Goal: Task Accomplishment & Management: Manage account settings

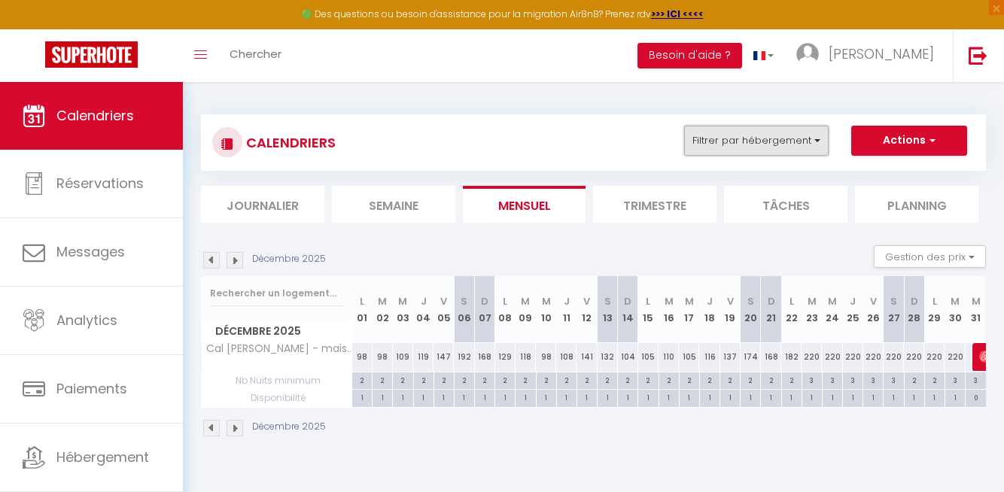
click at [812, 139] on button "Filtrer par hébergement" at bounding box center [756, 141] width 145 height 30
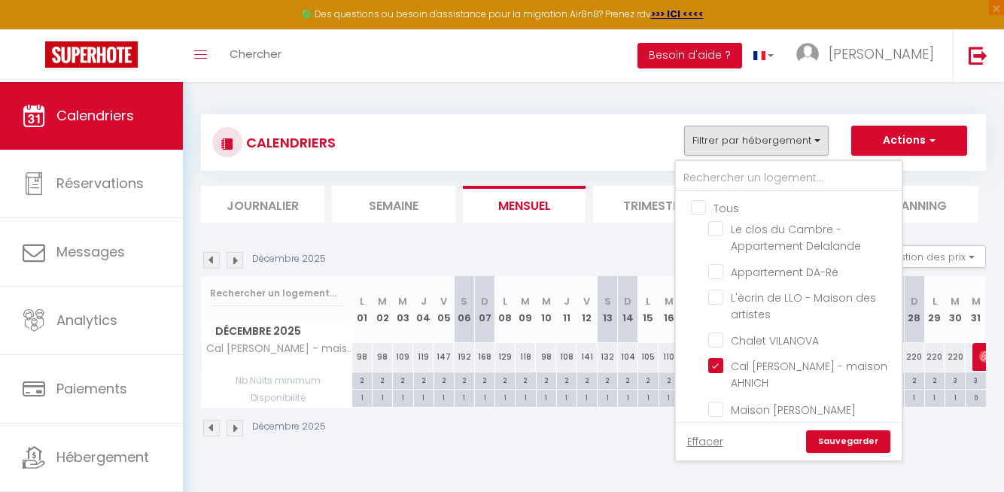
click at [698, 208] on input "Tous" at bounding box center [804, 206] width 226 height 15
checkbox input "true"
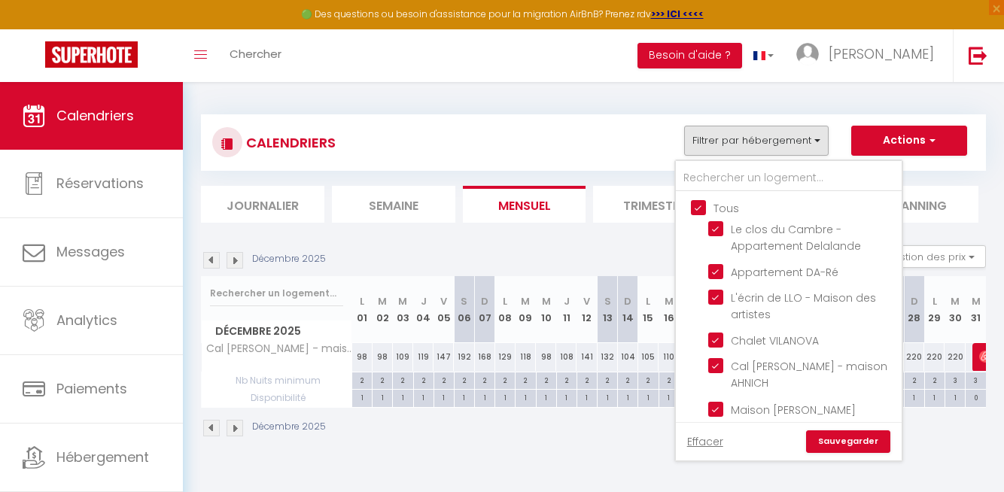
checkbox input "true"
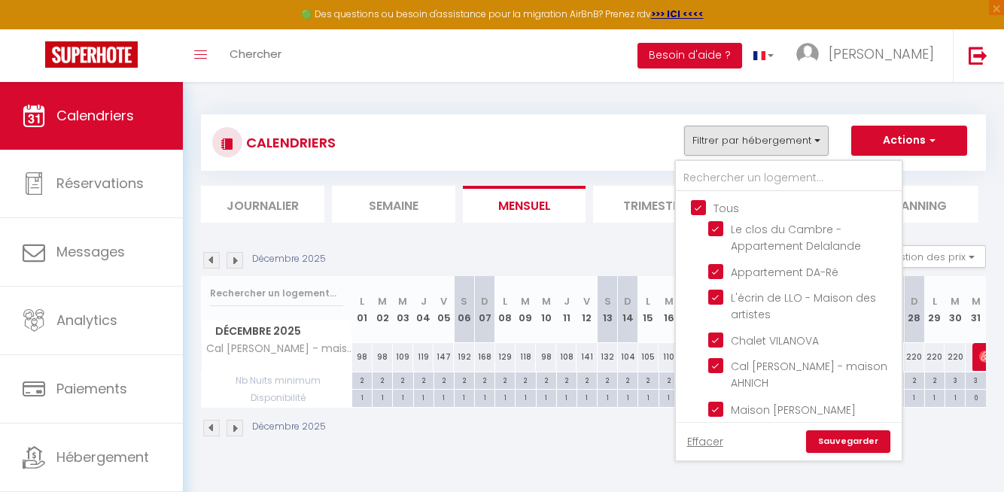
checkbox input "true"
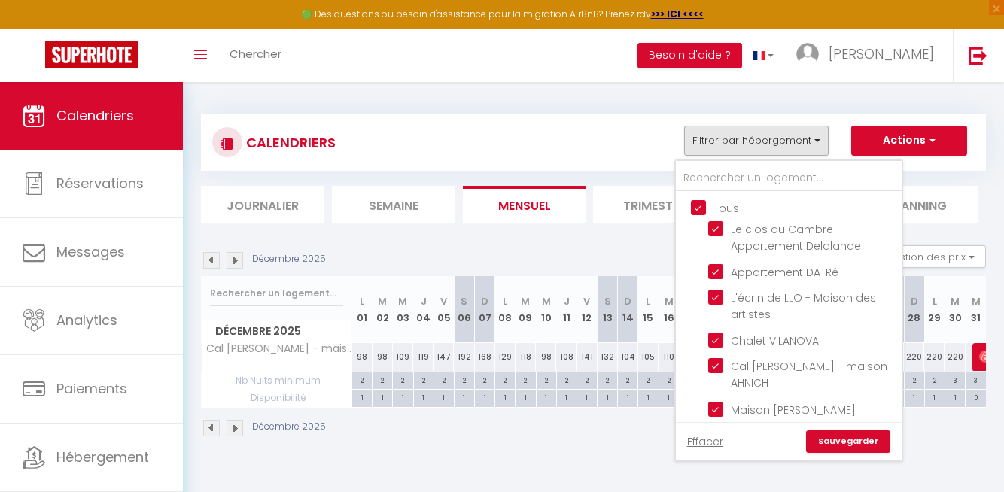
checkbox input "true"
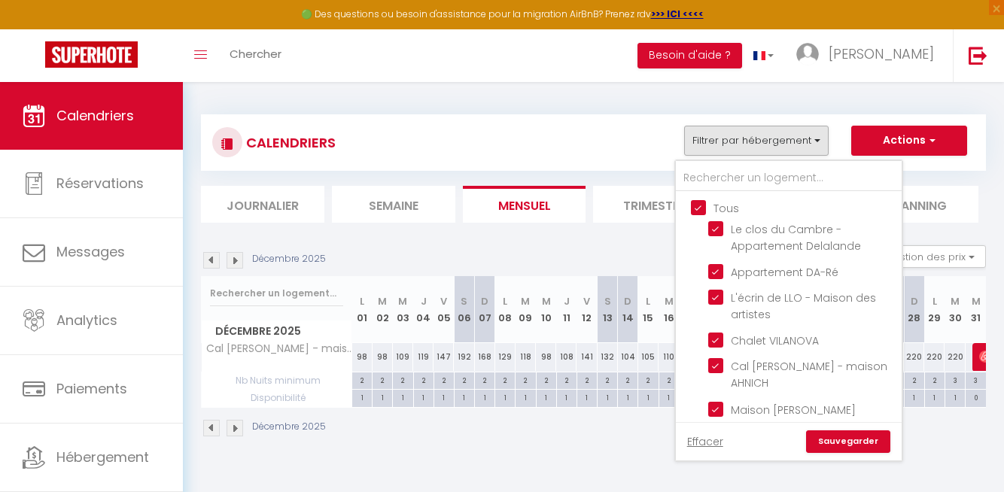
checkbox input "true"
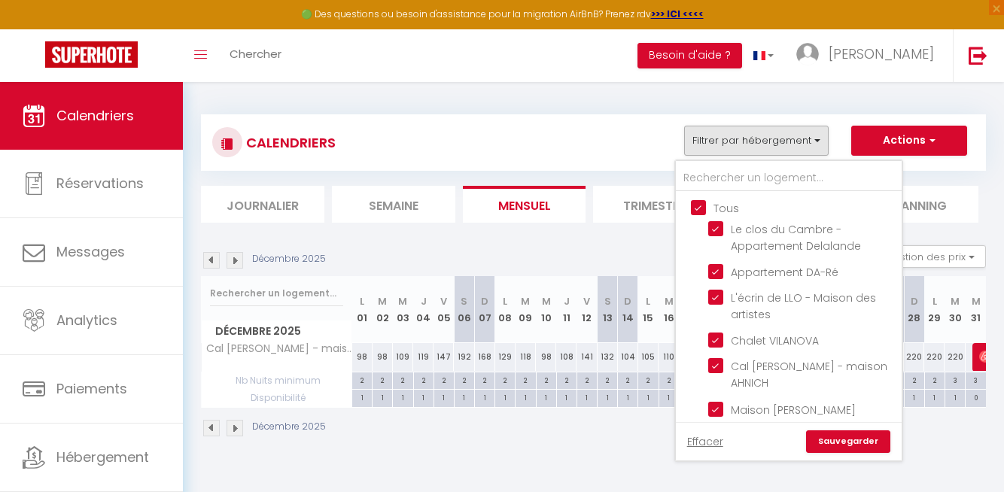
checkbox input "true"
click at [832, 435] on link "Sauvegarder" at bounding box center [848, 442] width 84 height 23
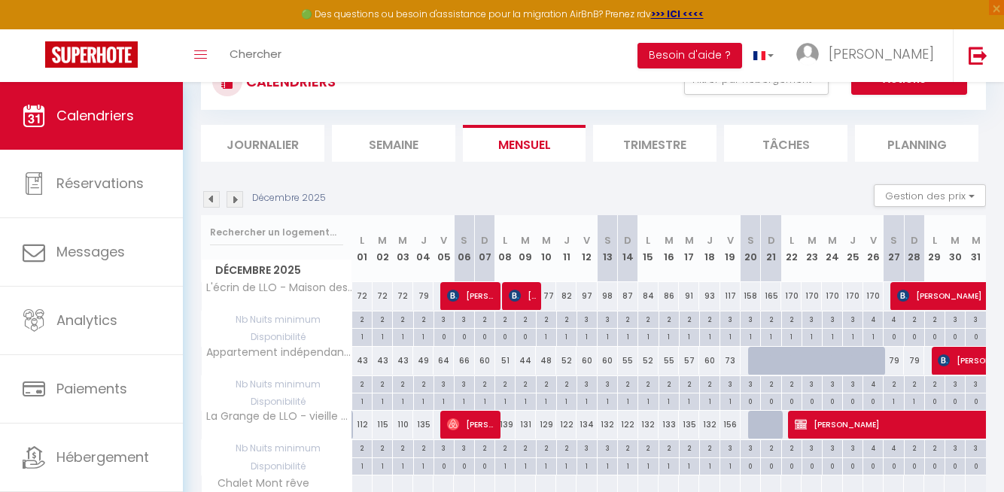
scroll to position [63, 0]
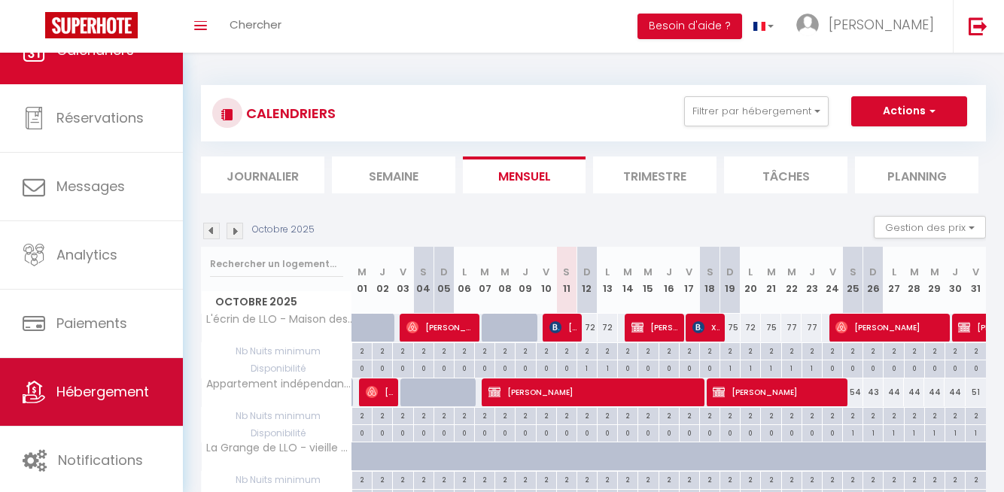
click at [80, 397] on span "Hébergement" at bounding box center [102, 391] width 93 height 19
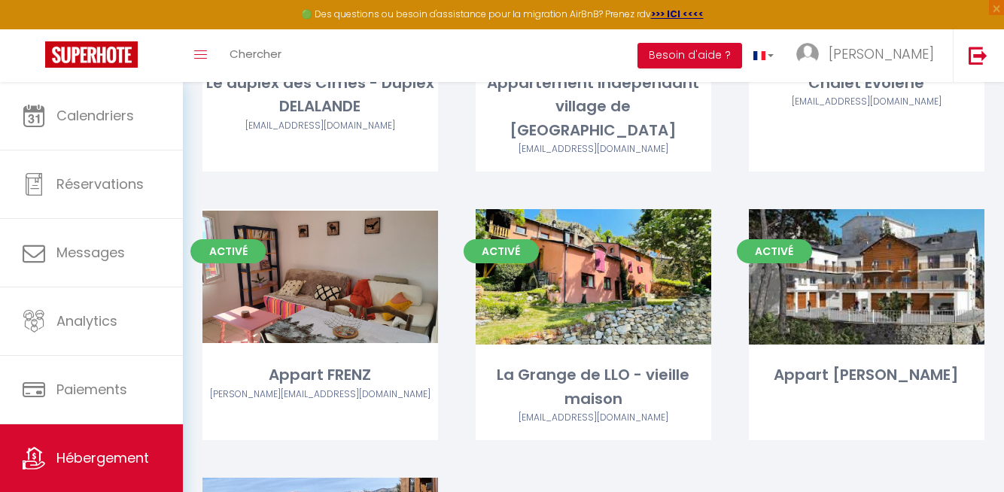
scroll to position [1962, 0]
